Goal: Information Seeking & Learning: Learn about a topic

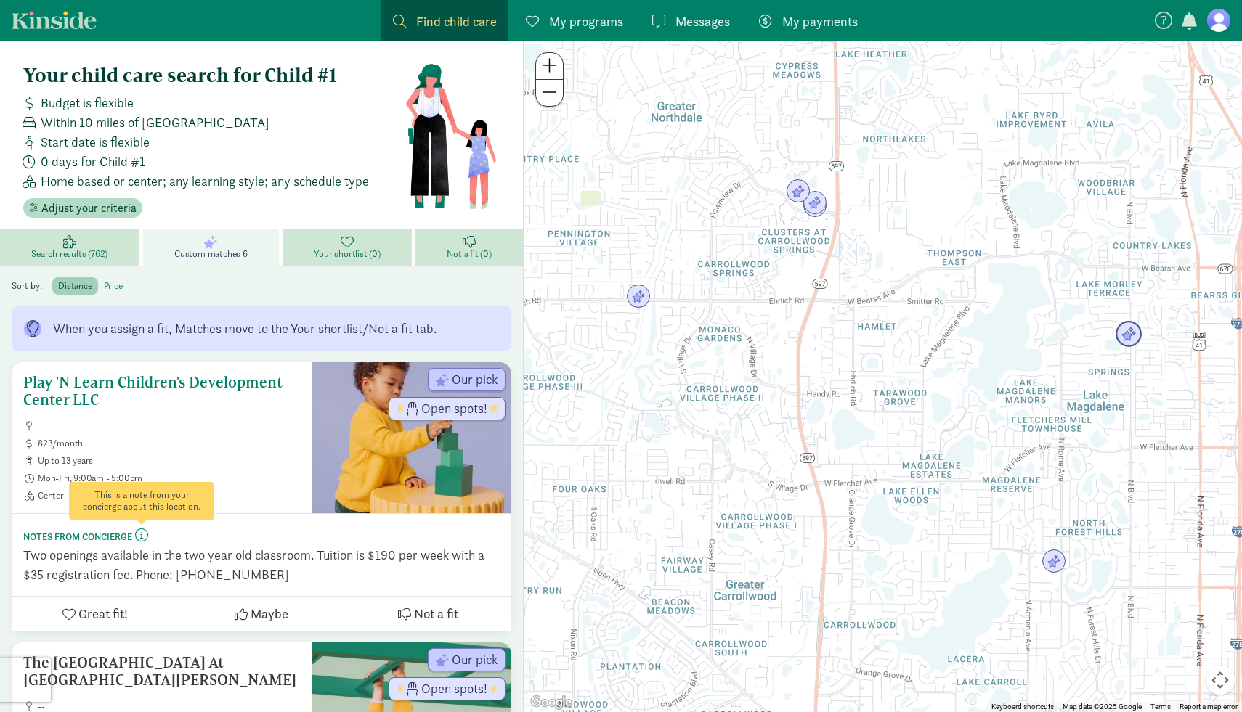
click at [144, 536] on span at bounding box center [141, 535] width 13 height 13
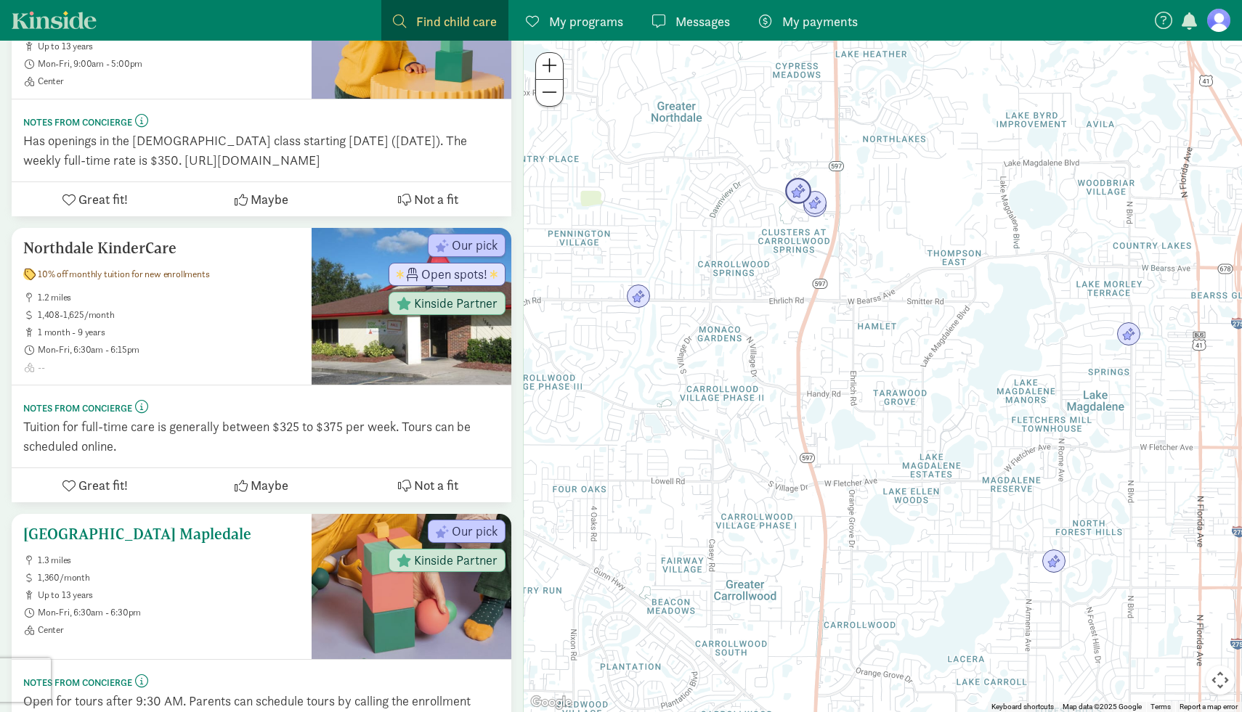
scroll to position [953, 0]
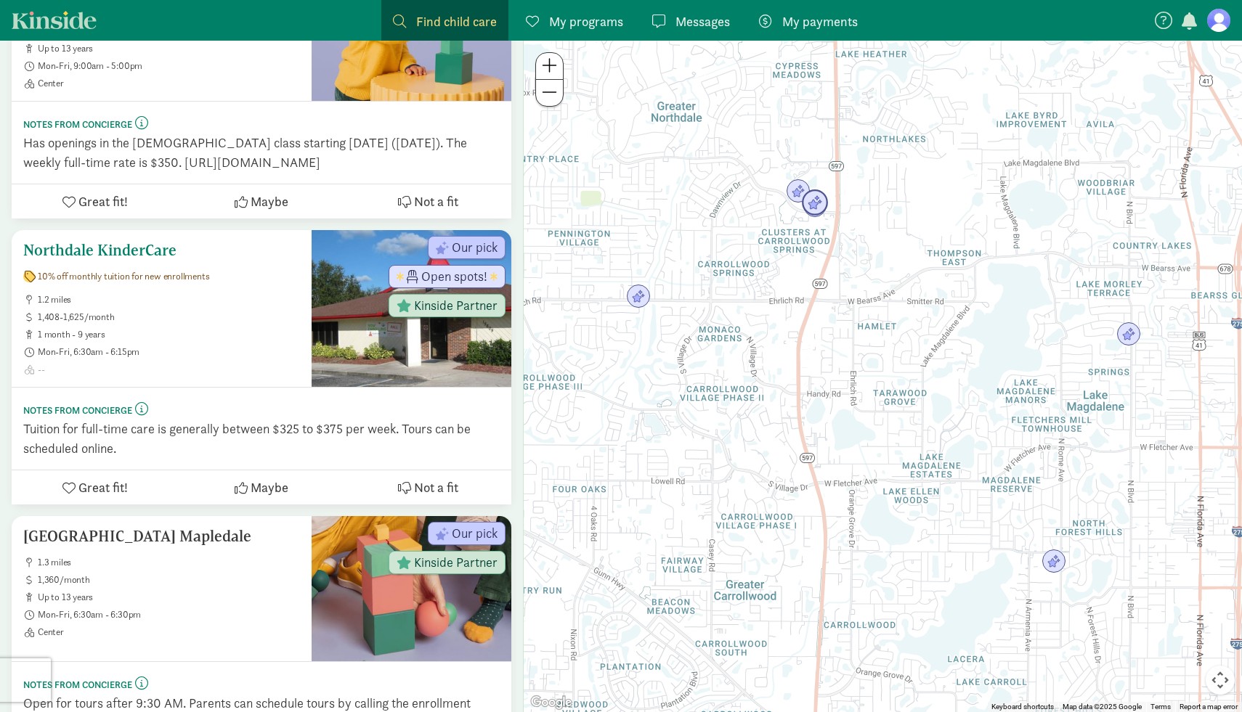
click at [144, 320] on div "Northdale KinderCare 10% off monthly tuition for new enrollments 1.2 miles 1,40…" at bounding box center [161, 309] width 277 height 134
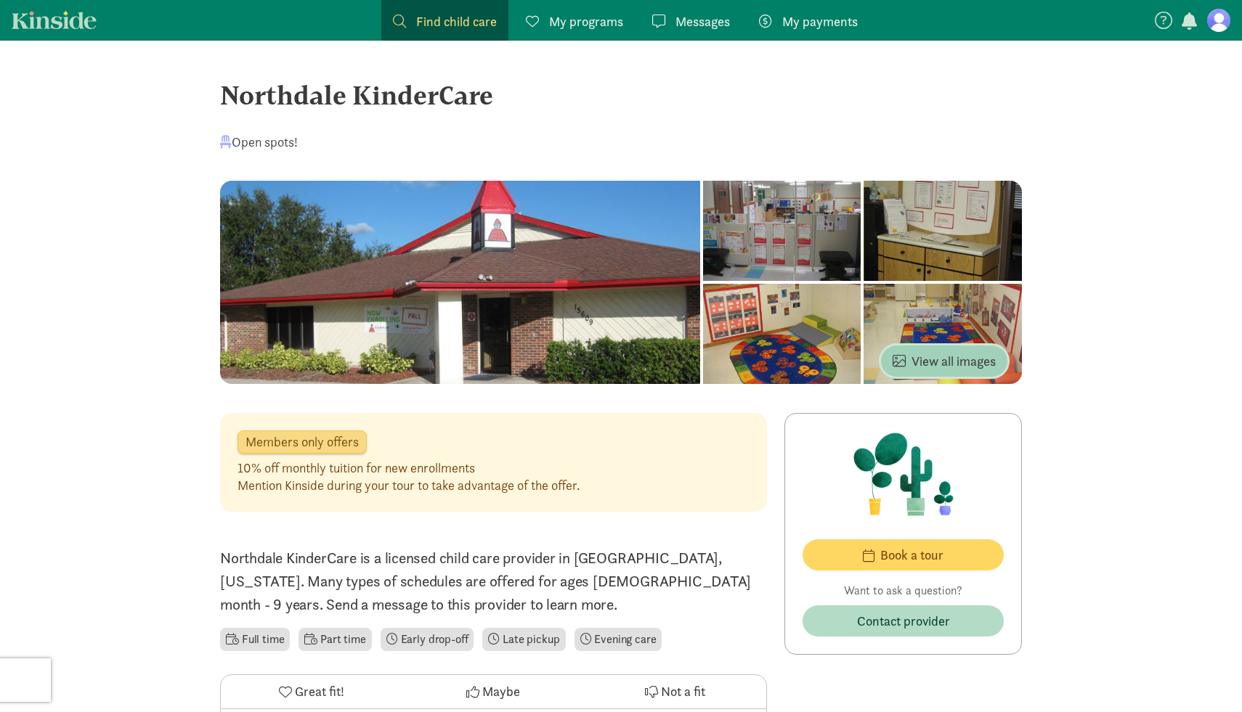
click at [943, 356] on span "View all images" at bounding box center [943, 361] width 103 height 20
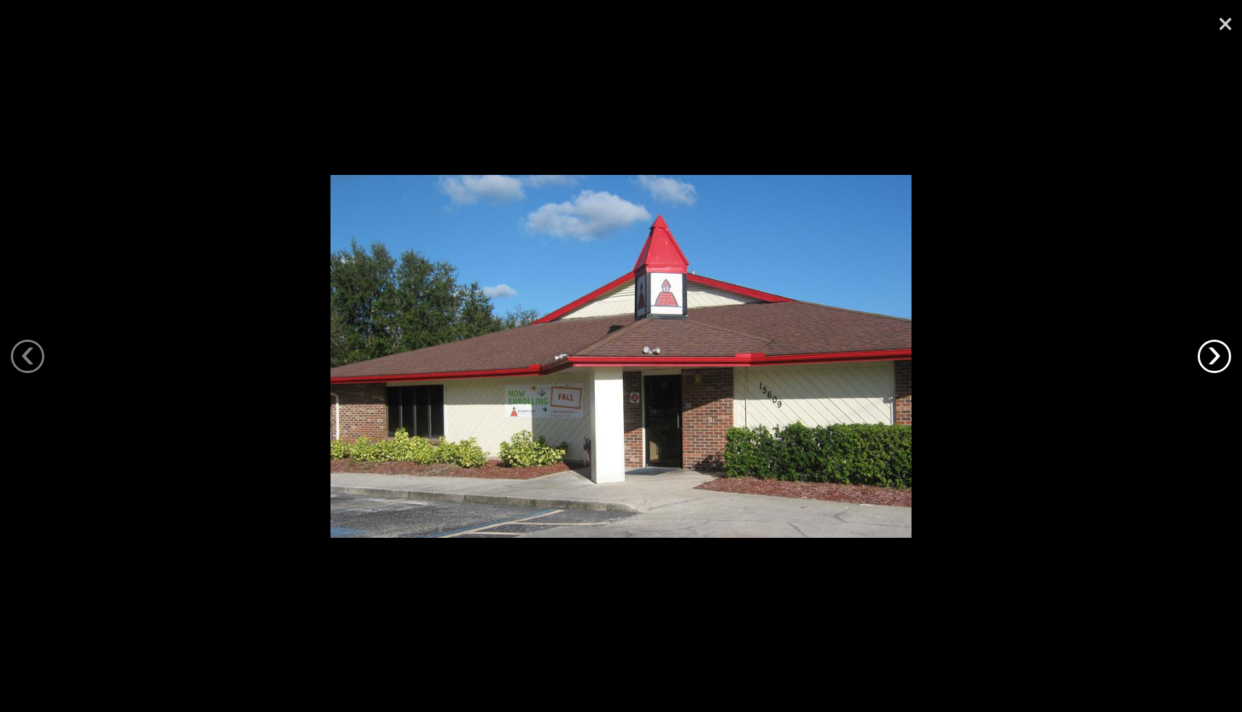
click at [1223, 365] on link "›" at bounding box center [1213, 356] width 33 height 33
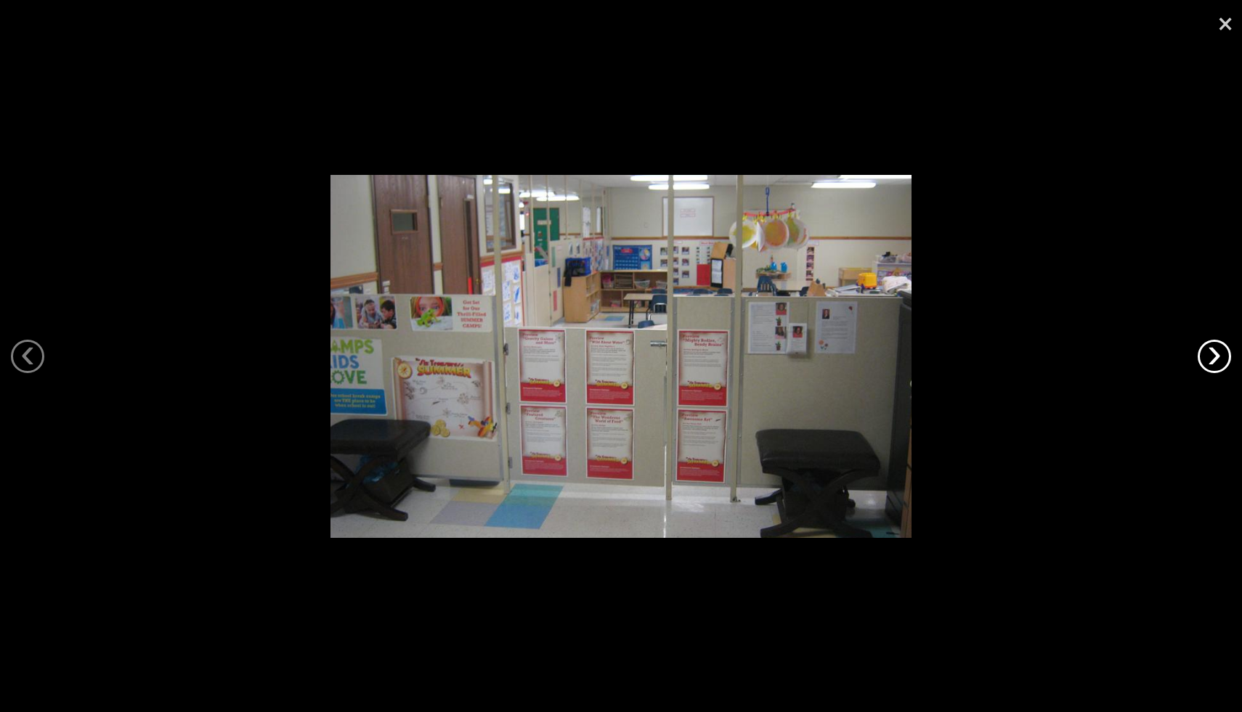
click at [1220, 365] on link "›" at bounding box center [1213, 356] width 33 height 33
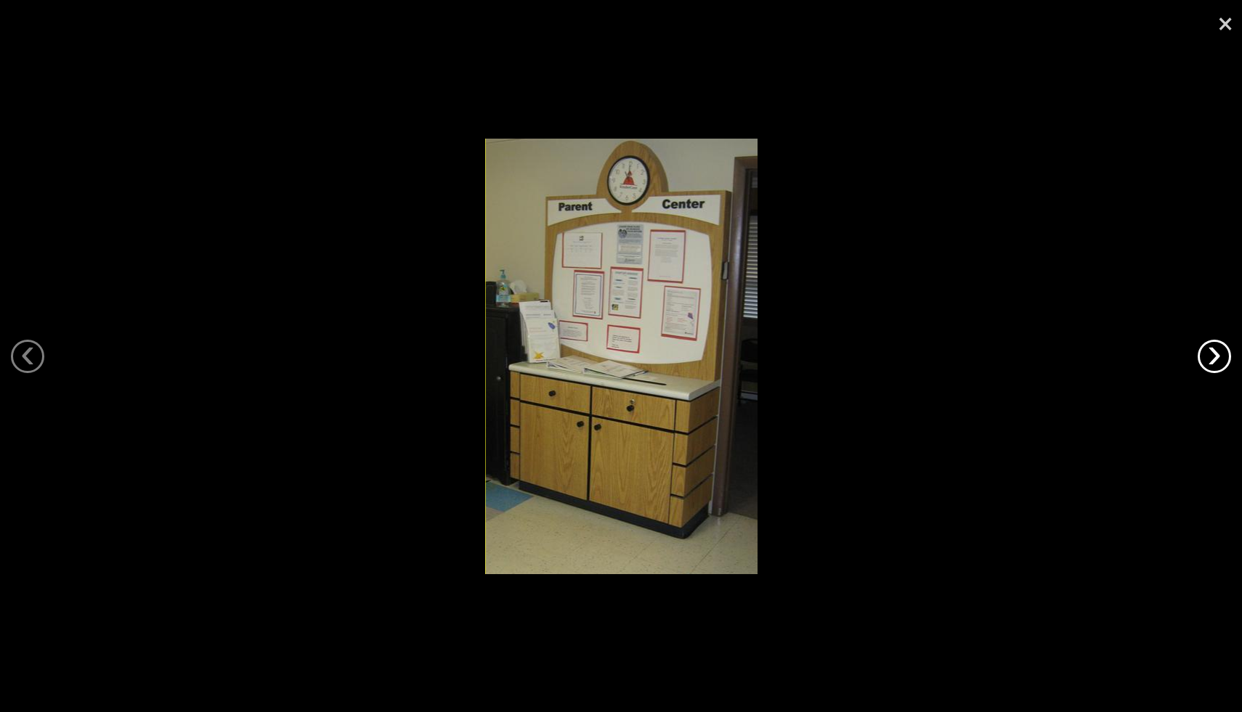
click at [1221, 365] on link "›" at bounding box center [1213, 356] width 33 height 33
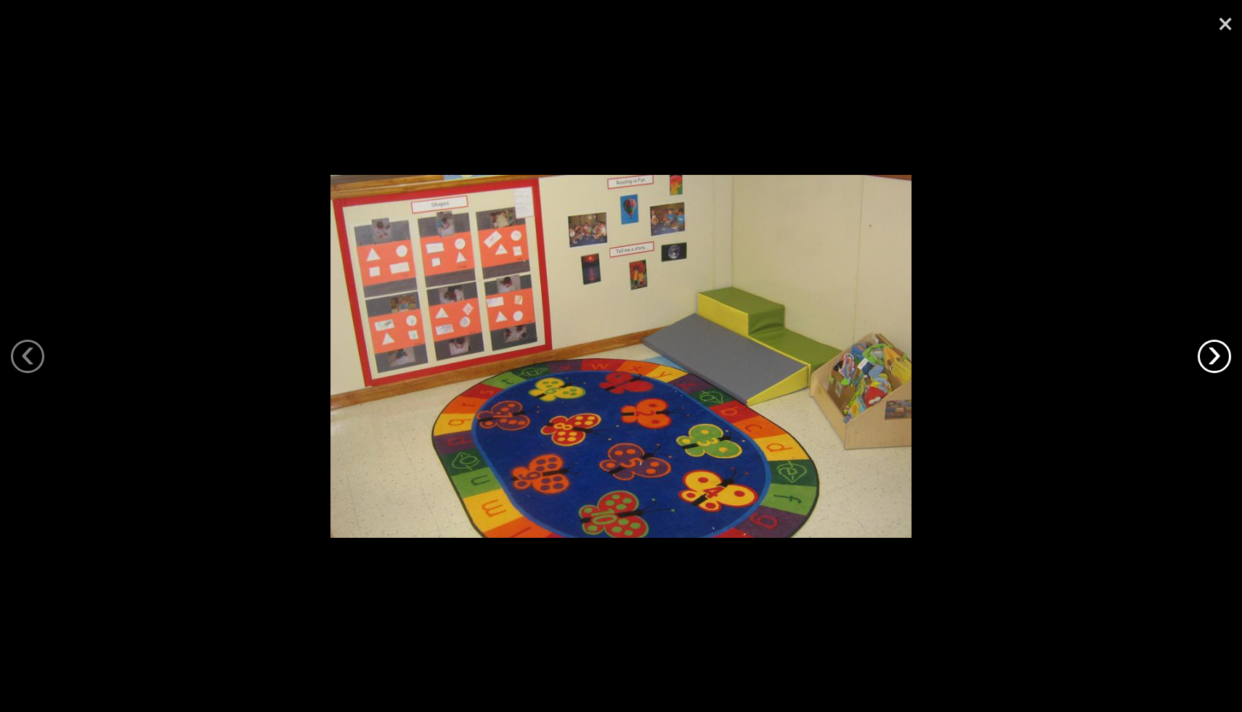
click at [1221, 365] on link "›" at bounding box center [1213, 356] width 33 height 33
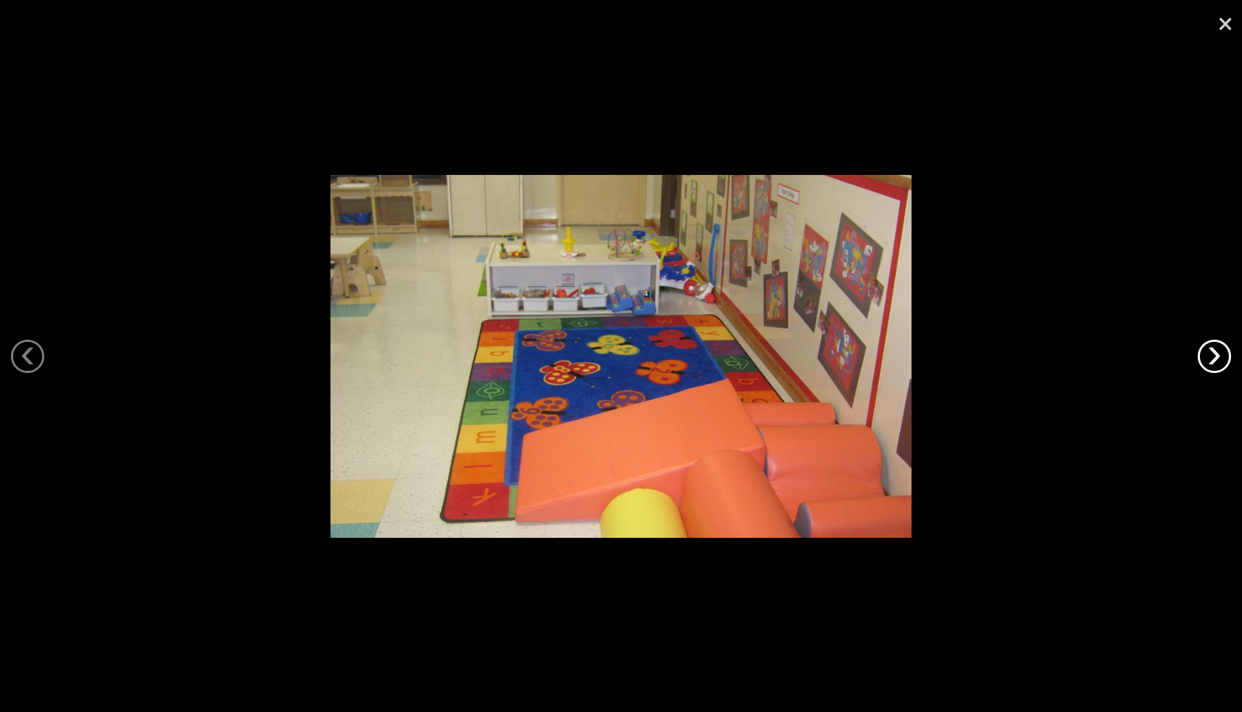
click at [1221, 365] on link "›" at bounding box center [1213, 356] width 33 height 33
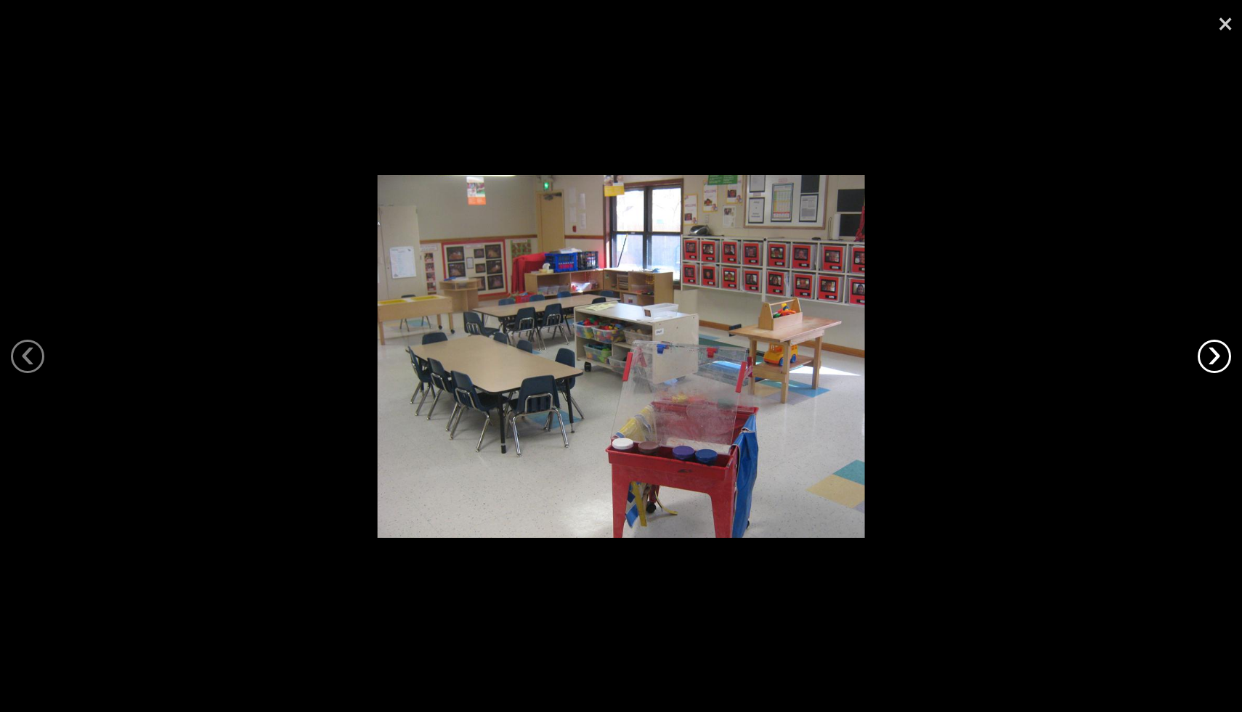
click at [1221, 365] on link "›" at bounding box center [1213, 356] width 33 height 33
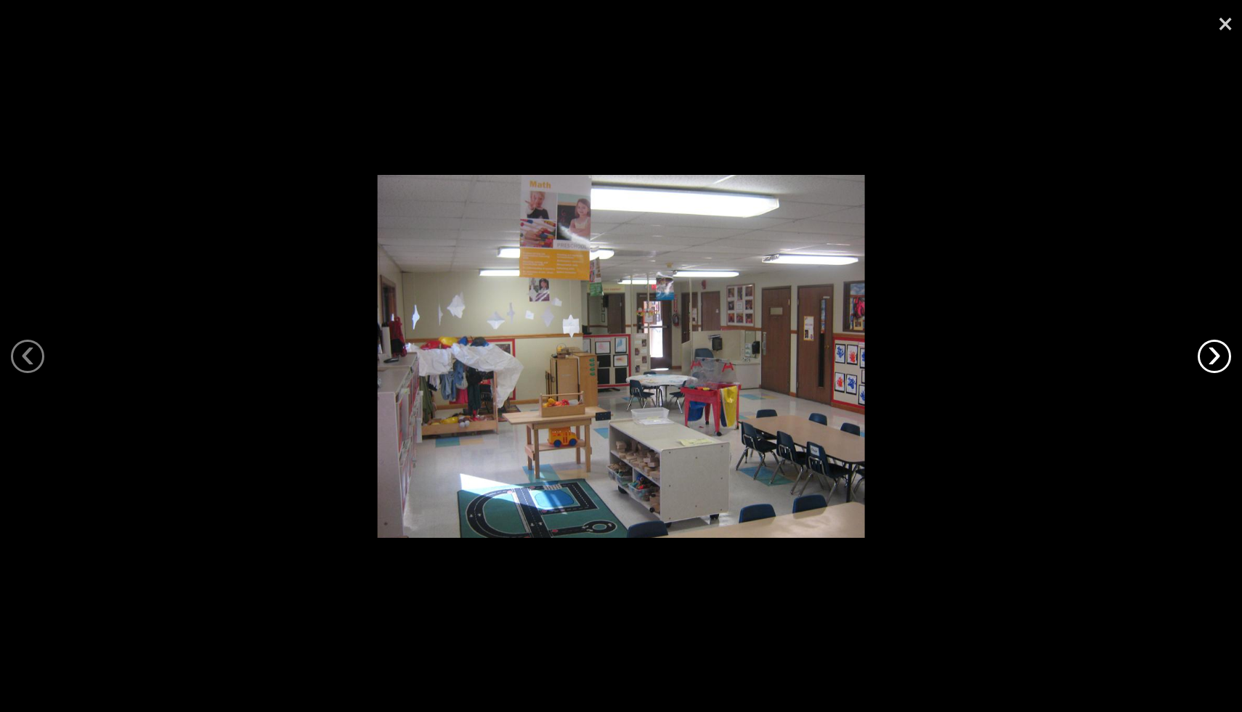
click at [1221, 365] on link "›" at bounding box center [1213, 356] width 33 height 33
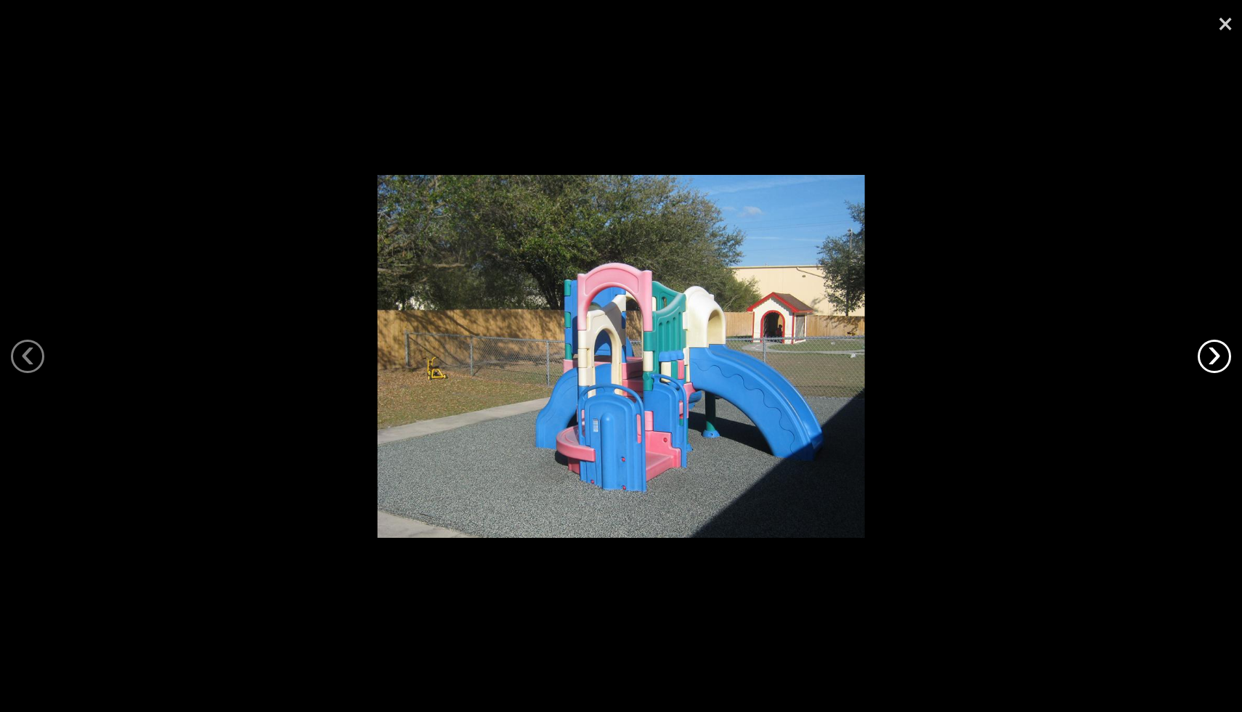
click at [1221, 365] on link "›" at bounding box center [1213, 356] width 33 height 33
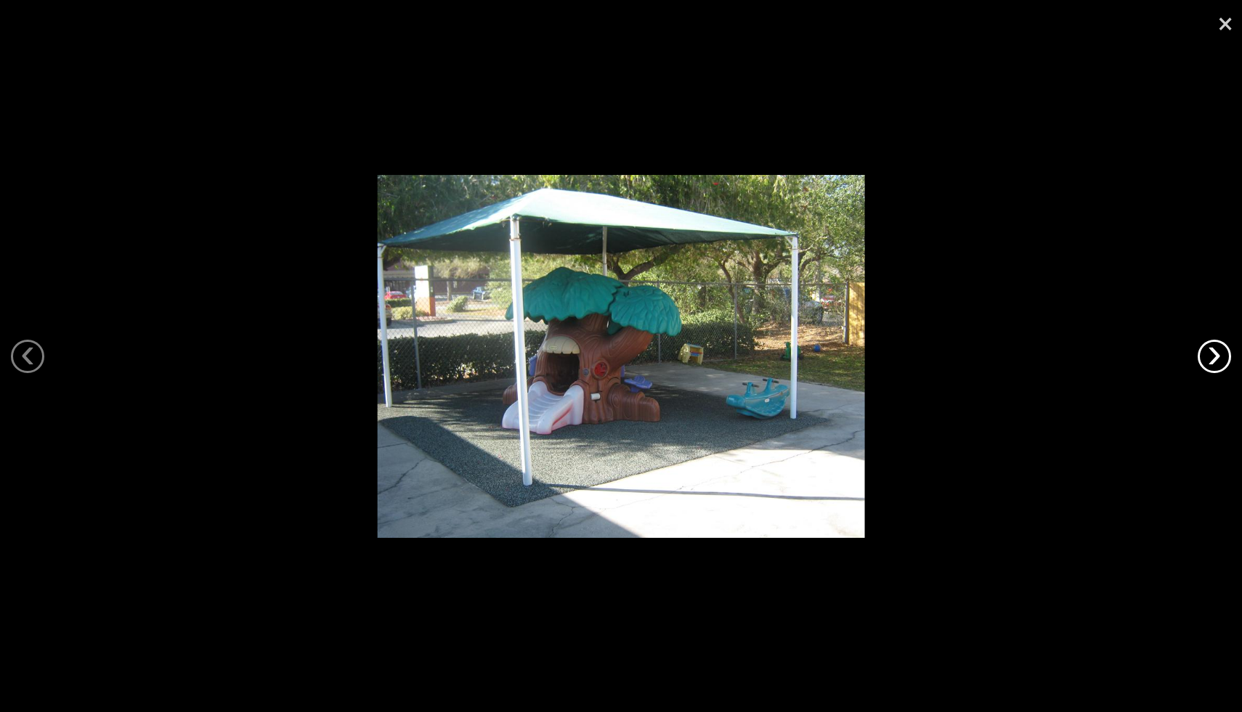
click at [1221, 365] on link "›" at bounding box center [1213, 356] width 33 height 33
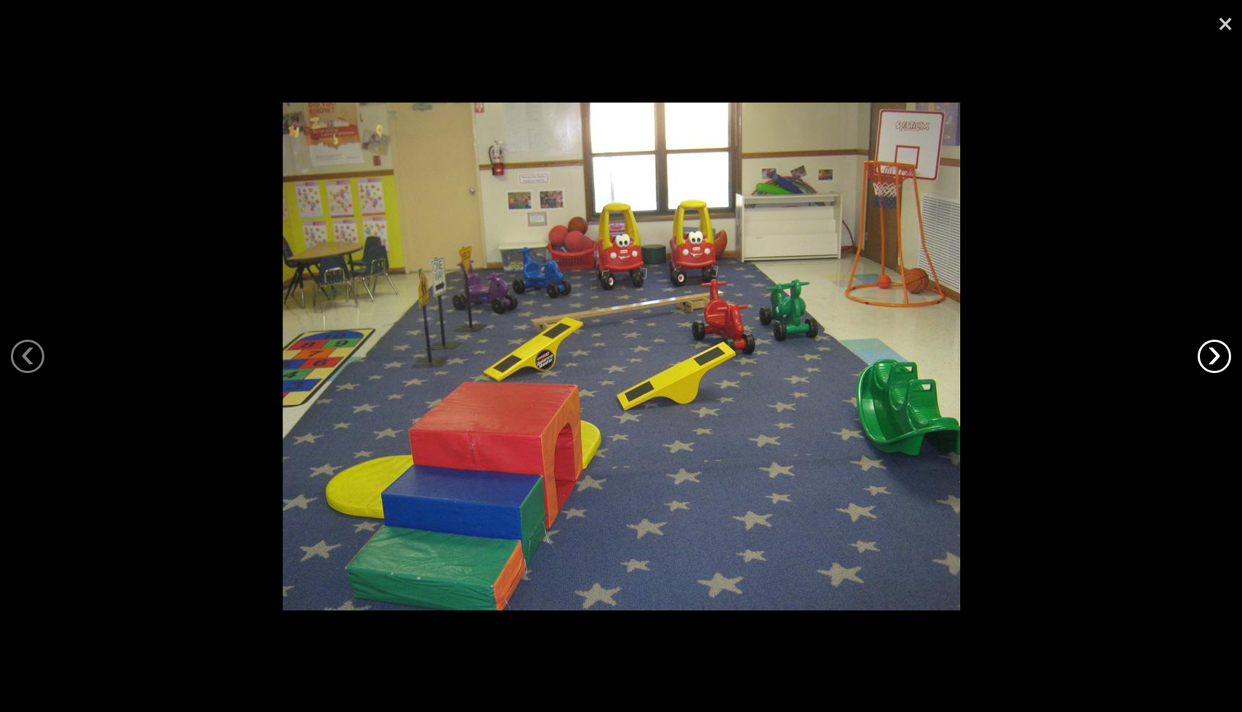
click at [1221, 365] on link "›" at bounding box center [1213, 356] width 33 height 33
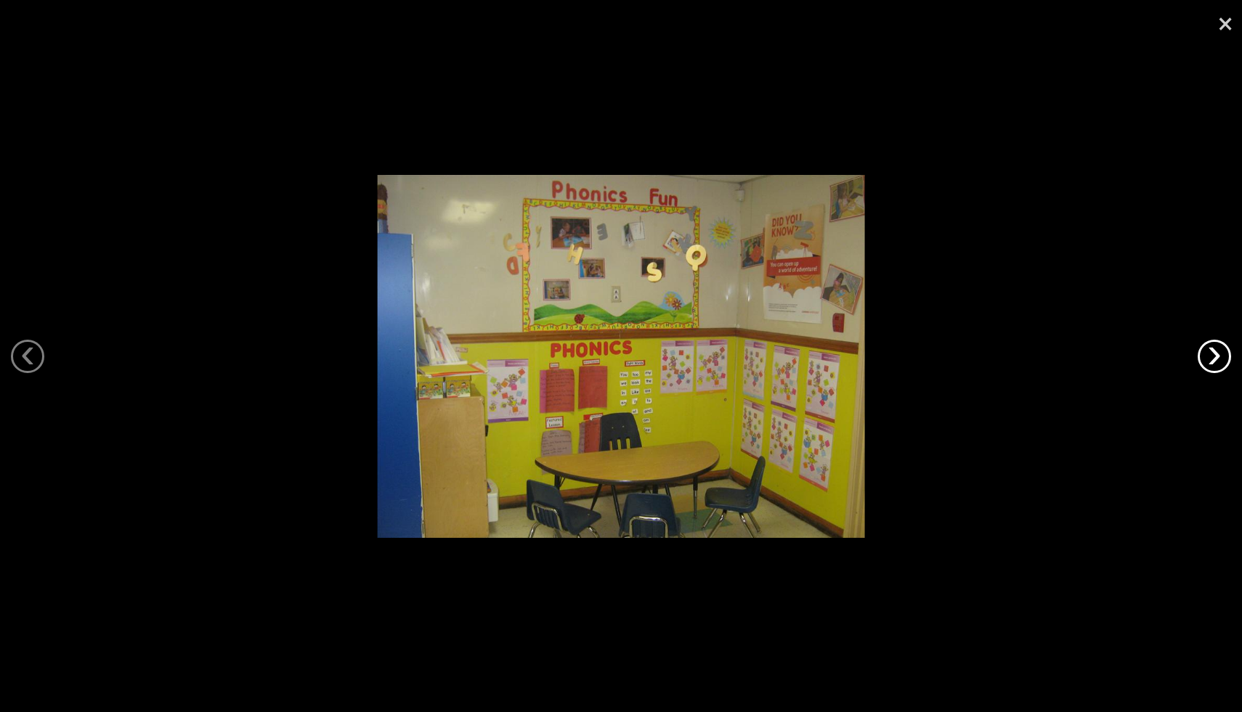
click at [1221, 365] on link "›" at bounding box center [1213, 356] width 33 height 33
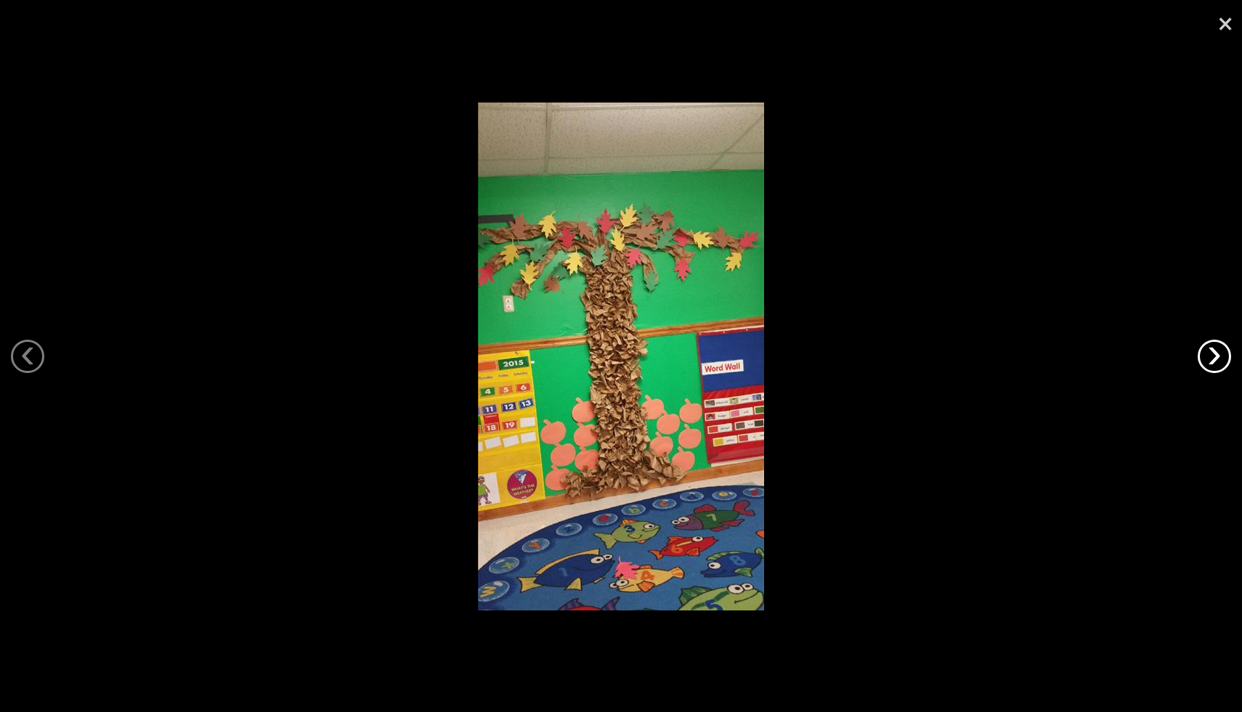
click at [1221, 365] on link "›" at bounding box center [1213, 356] width 33 height 33
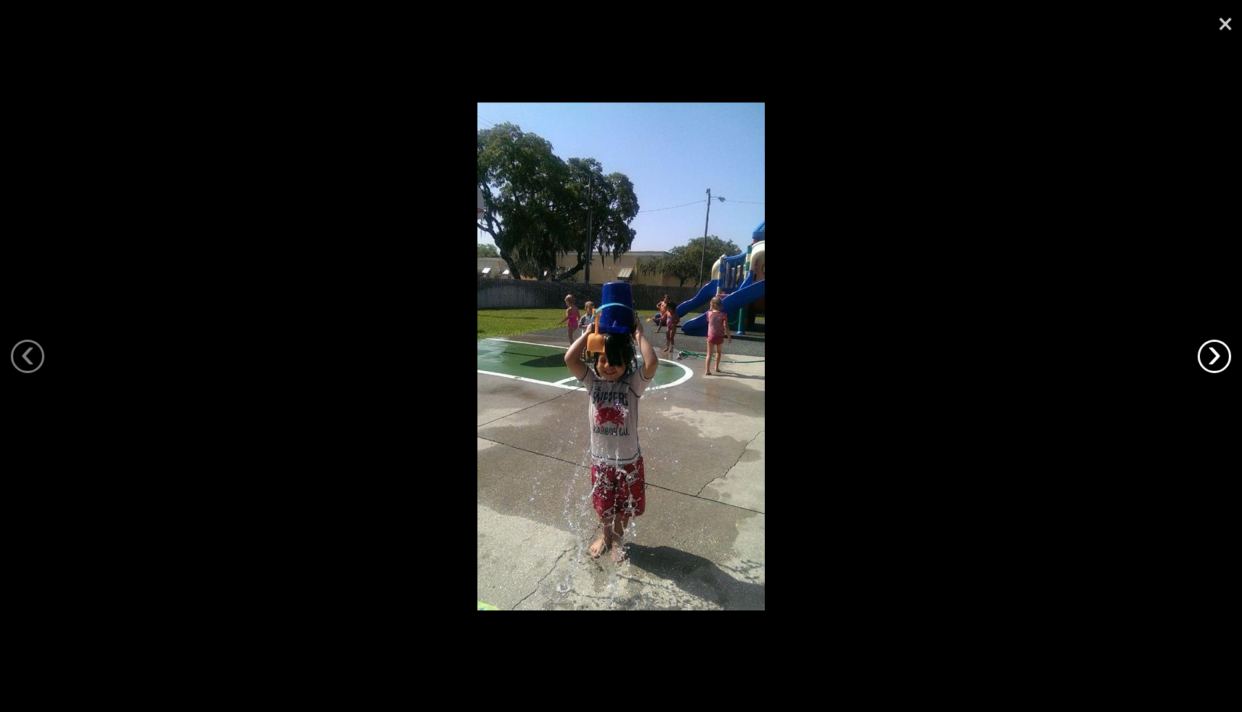
click at [1221, 365] on link "›" at bounding box center [1213, 356] width 33 height 33
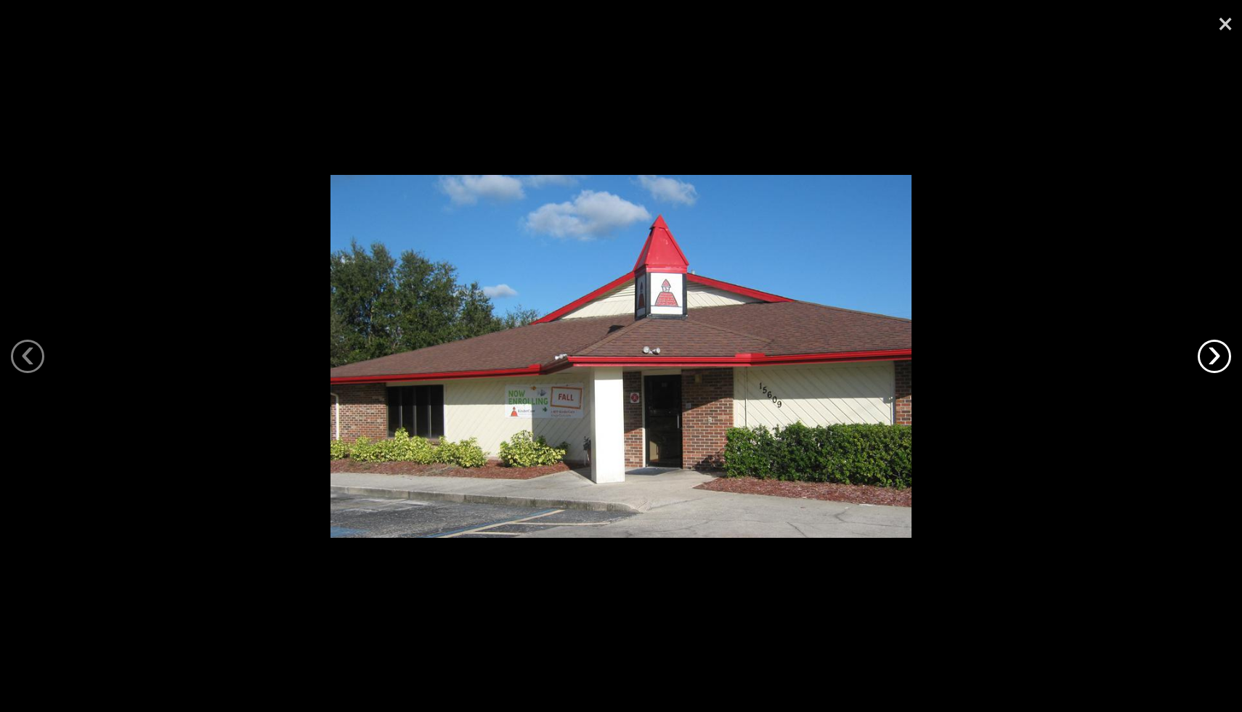
click at [1221, 365] on link "›" at bounding box center [1213, 356] width 33 height 33
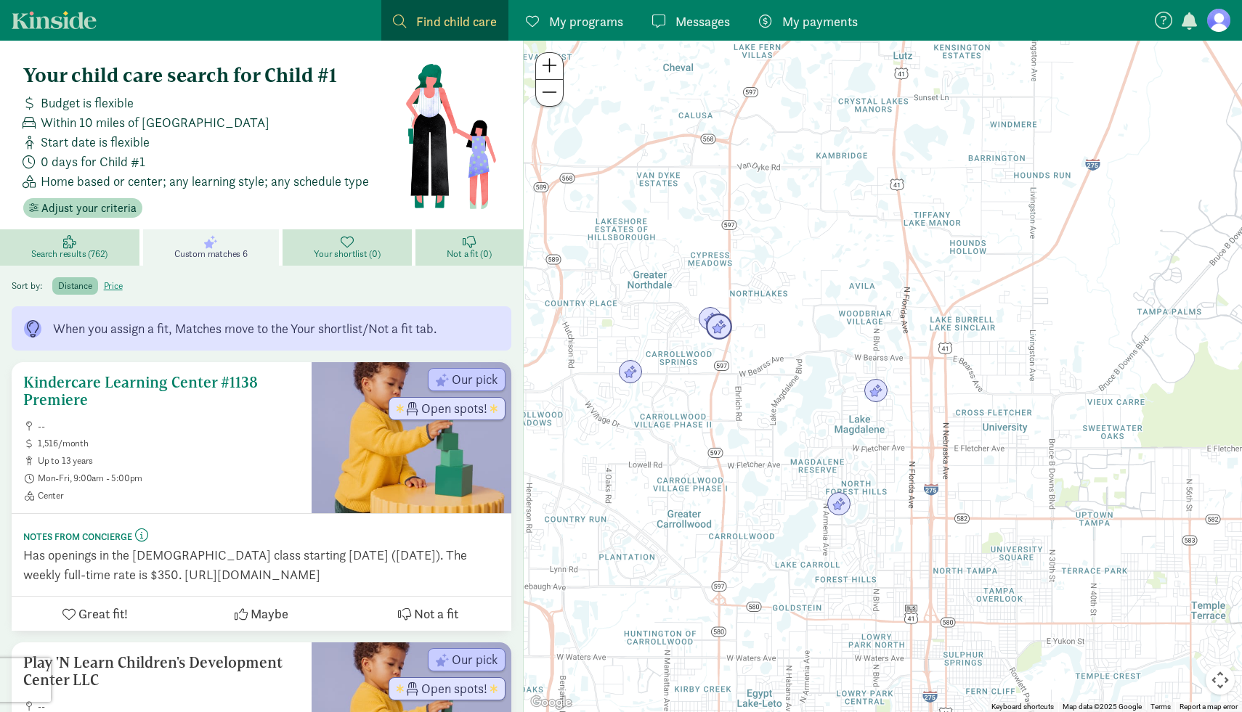
click at [135, 479] on span "Mon-Fri, 9:00am - 5:00pm" at bounding box center [169, 479] width 262 height 12
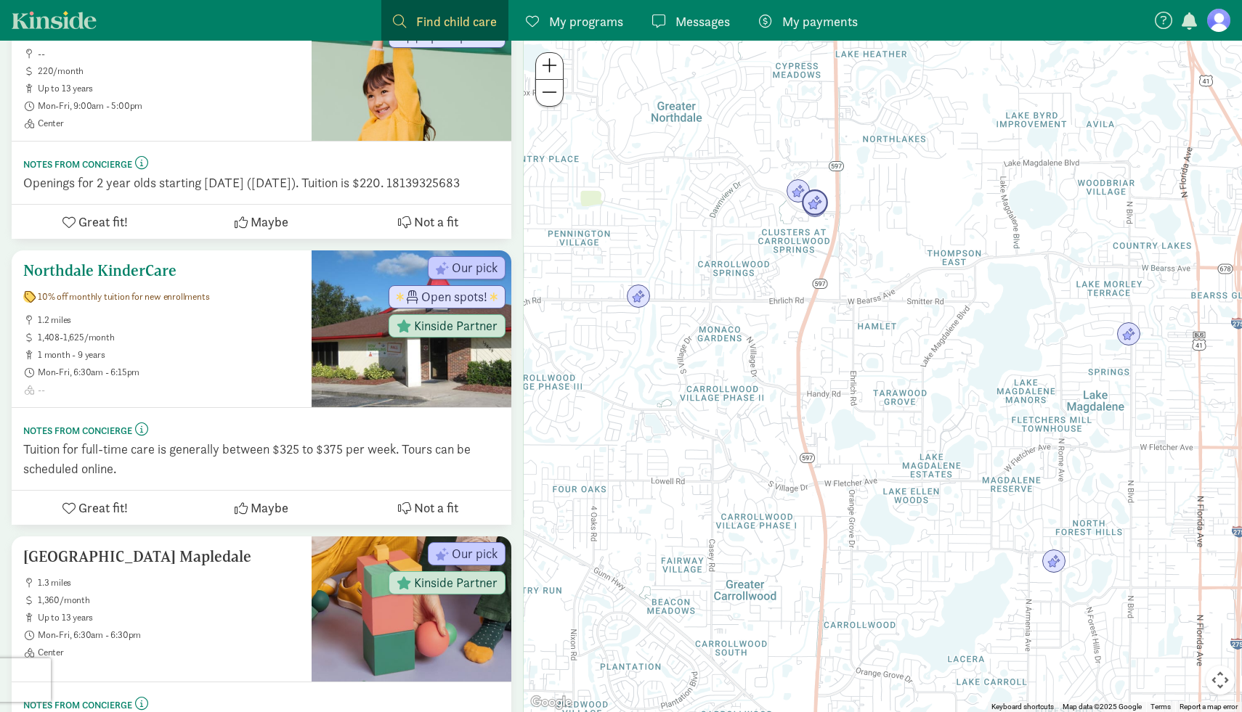
scroll to position [1210, 0]
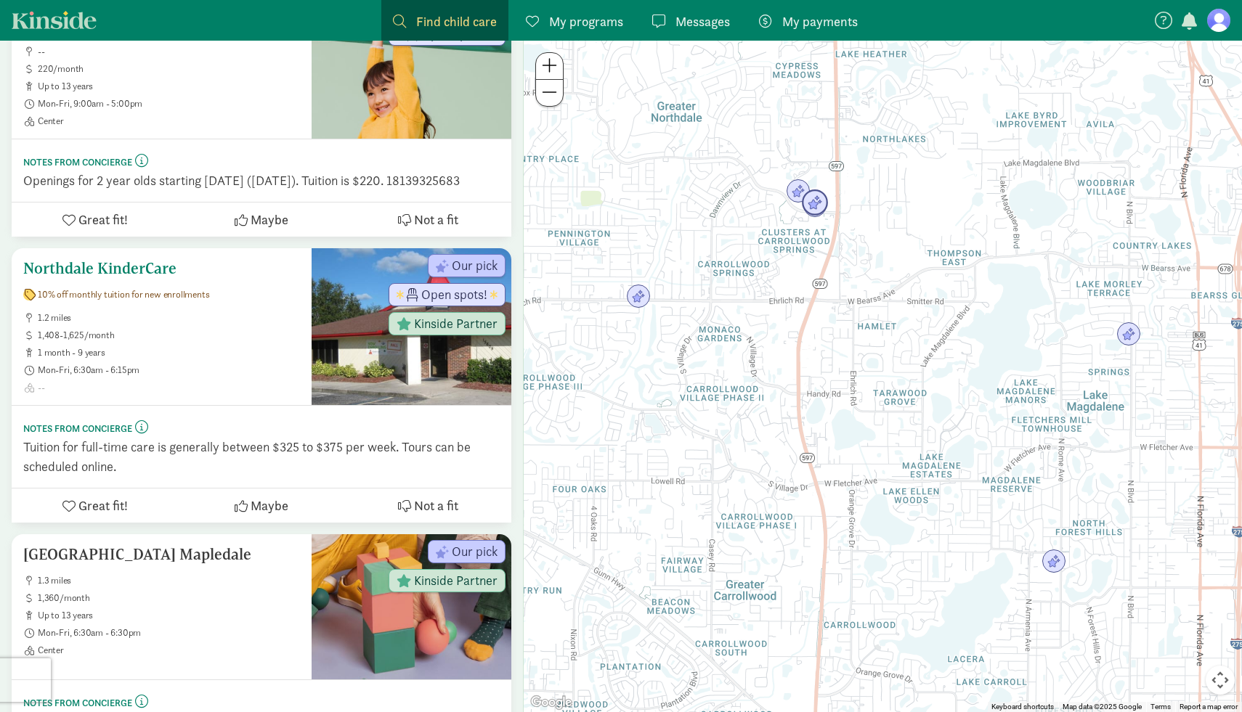
drag, startPoint x: 212, startPoint y: 305, endPoint x: 78, endPoint y: 301, distance: 134.4
click at [78, 277] on h5 "Northdale KinderCare" at bounding box center [161, 268] width 277 height 17
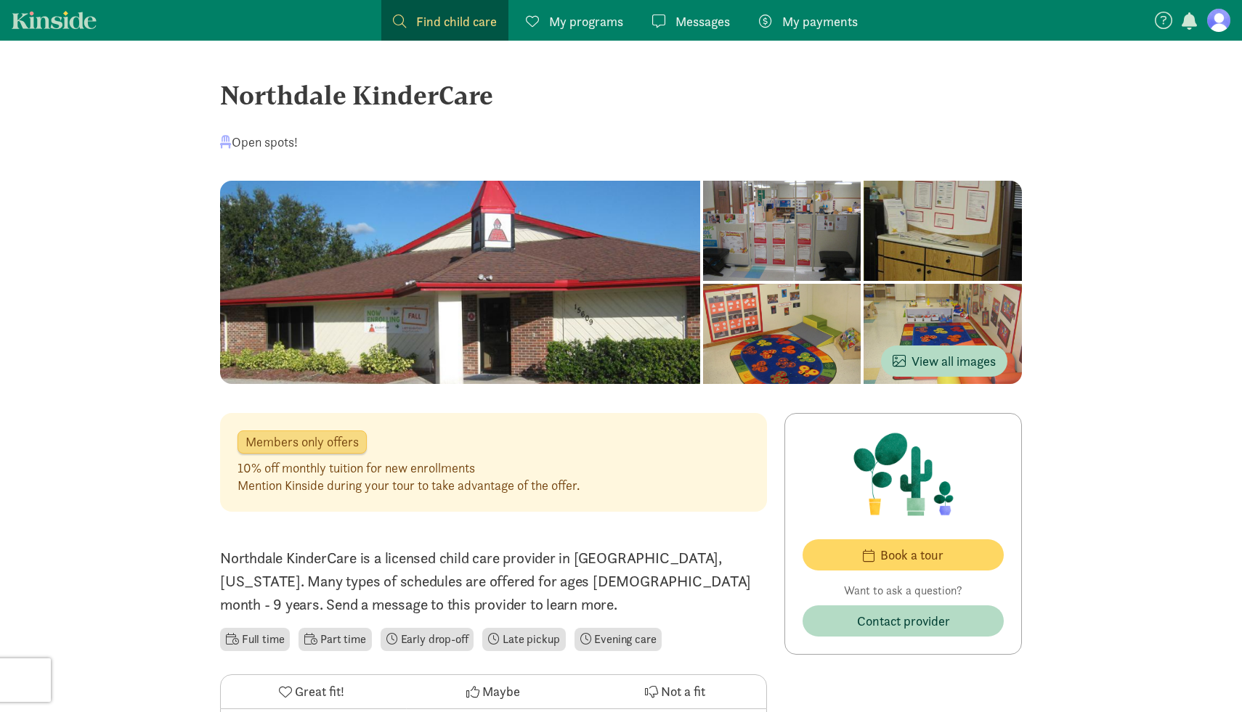
drag, startPoint x: 531, startPoint y: 92, endPoint x: 235, endPoint y: 82, distance: 295.7
click at [236, 83] on div "Northdale KinderCare" at bounding box center [621, 95] width 802 height 39
drag, startPoint x: 221, startPoint y: 93, endPoint x: 514, endPoint y: 101, distance: 293.4
click at [514, 101] on div "Northdale KinderCare" at bounding box center [621, 95] width 802 height 39
copy div "Northdale KinderCare"
